Goal: Navigation & Orientation: Find specific page/section

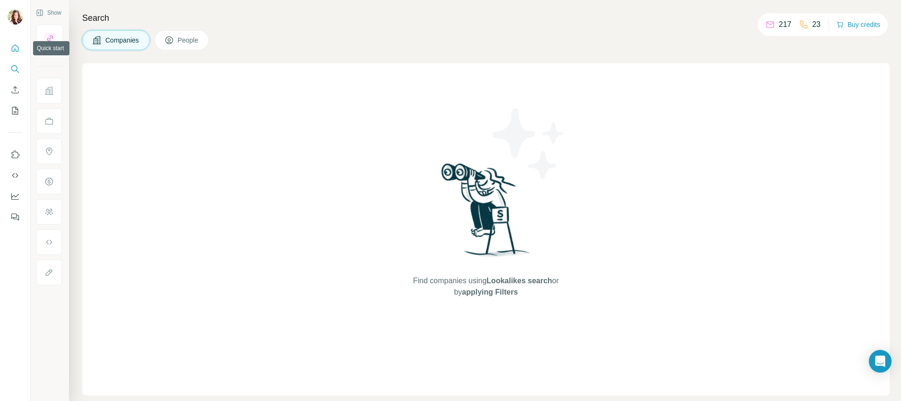
click at [14, 44] on icon "Quick start" at bounding box center [14, 47] width 9 height 9
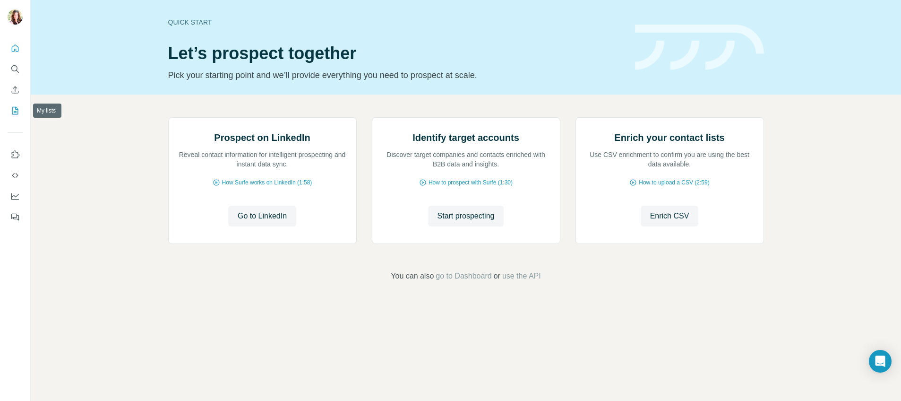
click at [15, 111] on icon "My lists" at bounding box center [14, 110] width 9 height 9
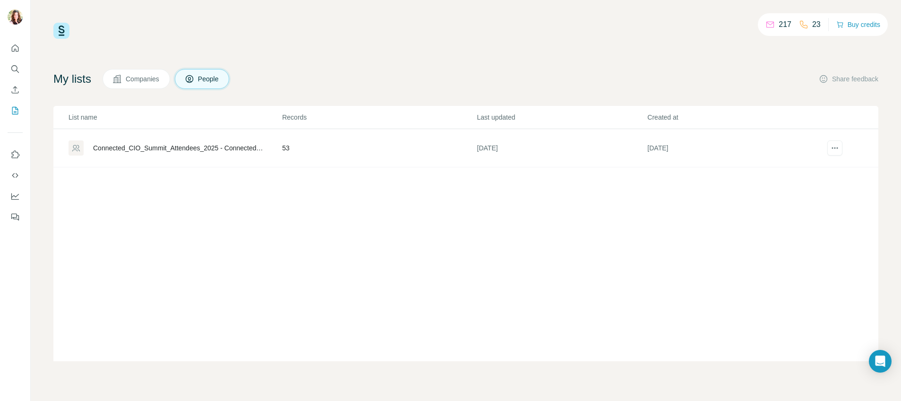
click at [782, 23] on p "217" at bounding box center [785, 24] width 13 height 11
click at [769, 25] on icon at bounding box center [770, 24] width 9 height 9
click at [17, 45] on icon "Quick start" at bounding box center [14, 47] width 9 height 9
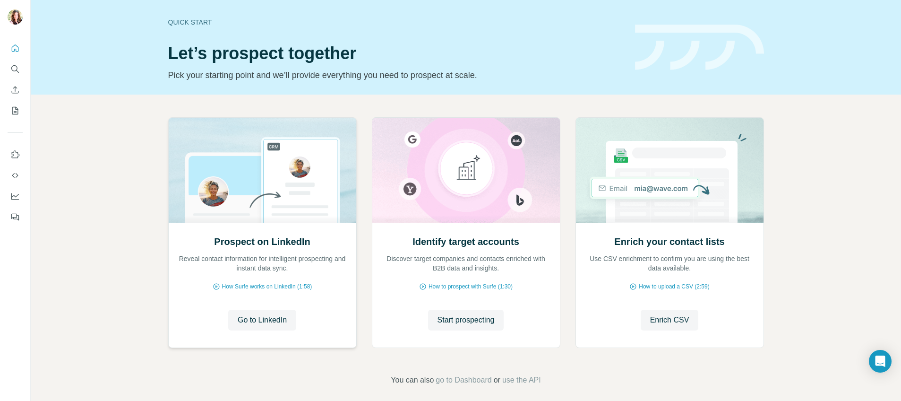
scroll to position [8, 0]
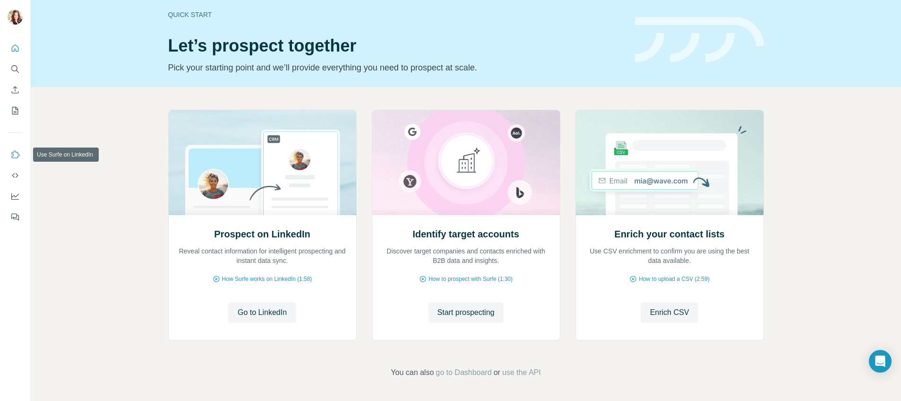
click at [13, 150] on icon "Use Surfe on LinkedIn" at bounding box center [14, 154] width 9 height 9
click at [16, 194] on icon "Dashboard" at bounding box center [14, 195] width 9 height 9
